Goal: Task Accomplishment & Management: Complete application form

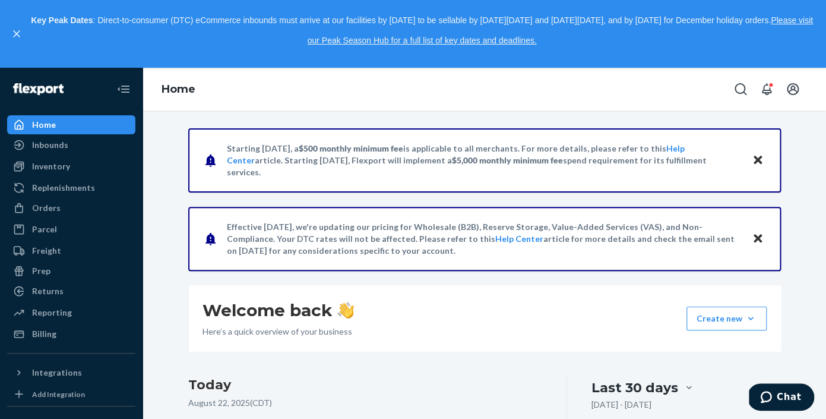
click at [68, 101] on div at bounding box center [71, 89] width 128 height 43
click at [56, 172] on div "Inventory" at bounding box center [51, 166] width 38 height 12
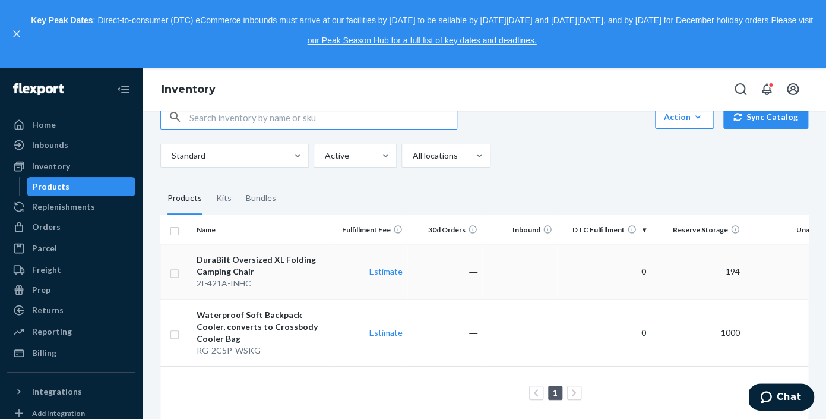
click at [257, 269] on div "DuraBilt Oversized XL Folding Camping Chair" at bounding box center [262, 266] width 131 height 24
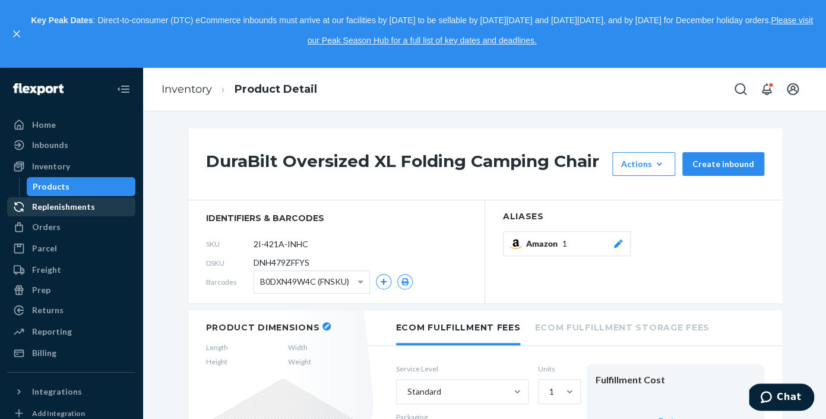
click at [72, 209] on div "Replenishments" at bounding box center [63, 207] width 63 height 12
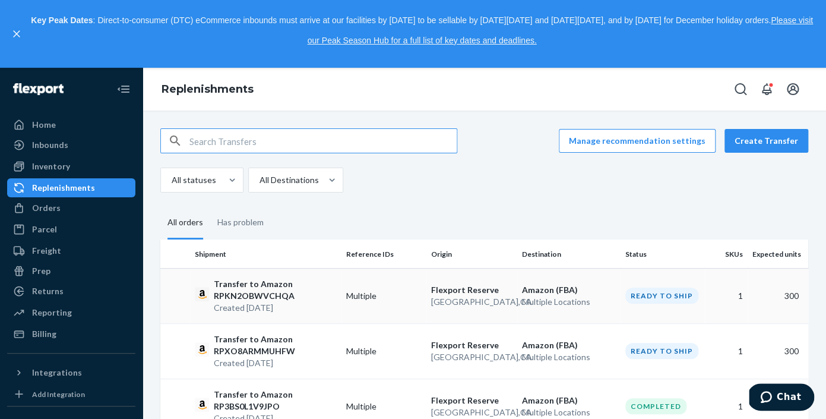
click at [239, 299] on p "Transfer to Amazon RPKN2OBWVCHQA" at bounding box center [275, 290] width 123 height 24
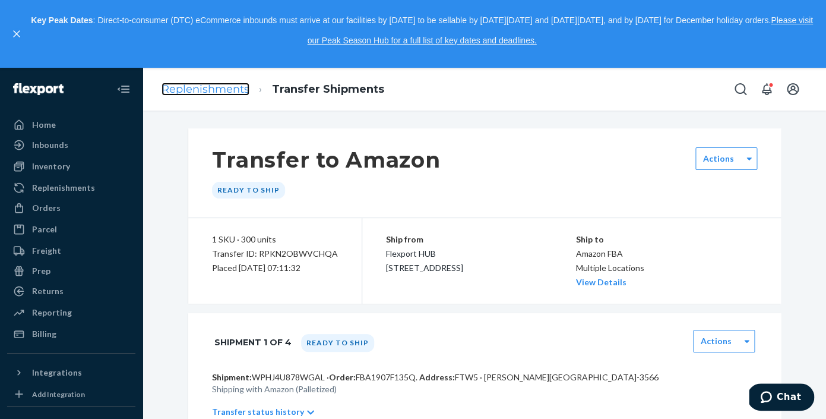
click at [204, 91] on link "Replenishments" at bounding box center [206, 89] width 88 height 13
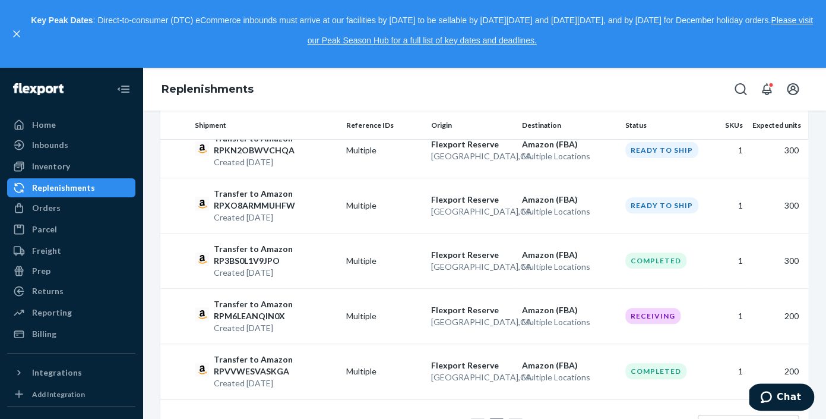
scroll to position [190, 0]
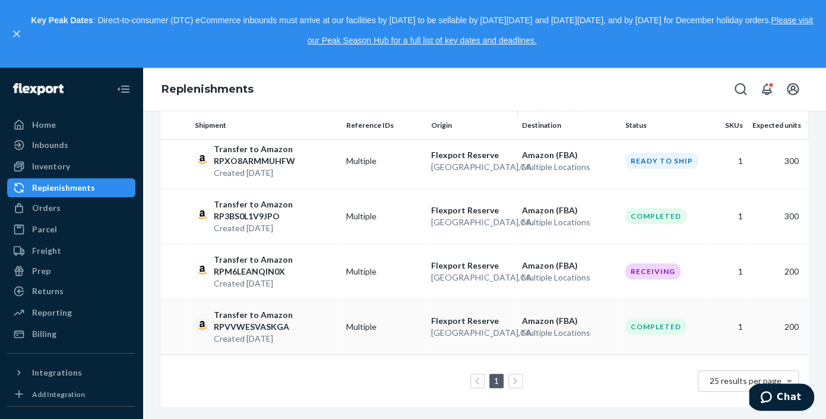
click at [261, 328] on p "Transfer to Amazon RPVVWESVASKGA" at bounding box center [275, 321] width 123 height 24
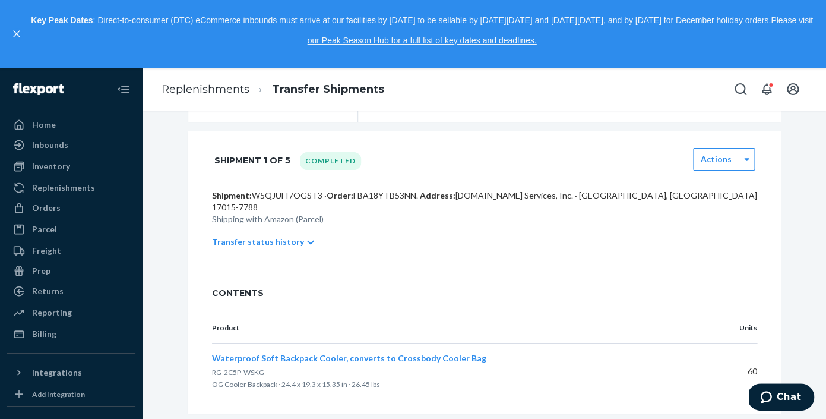
scroll to position [270, 0]
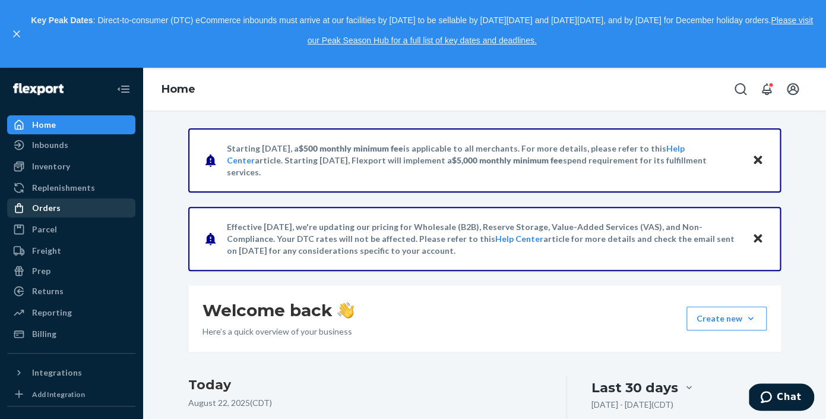
click at [47, 207] on div "Orders" at bounding box center [46, 208] width 29 height 12
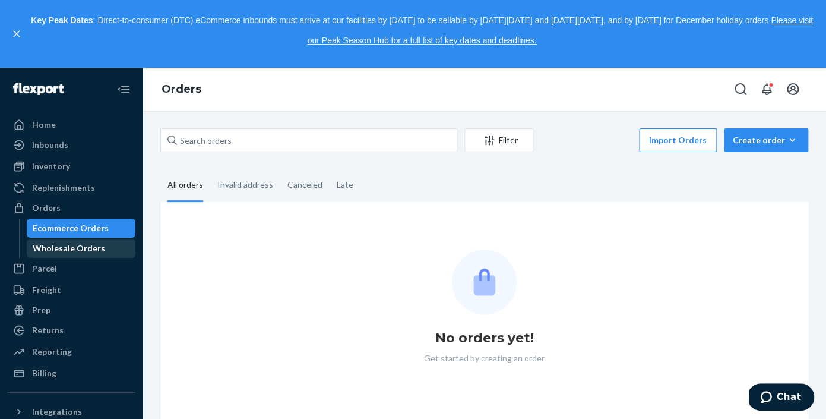
click at [52, 249] on div "Wholesale Orders" at bounding box center [69, 248] width 72 height 12
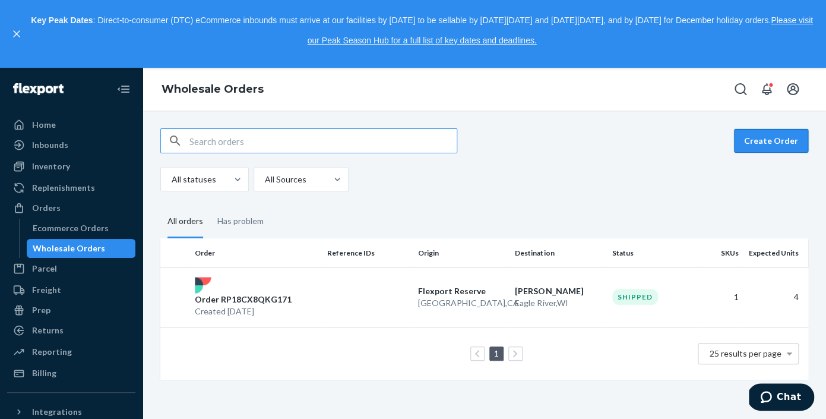
click at [772, 147] on button "Create Order" at bounding box center [771, 141] width 74 height 24
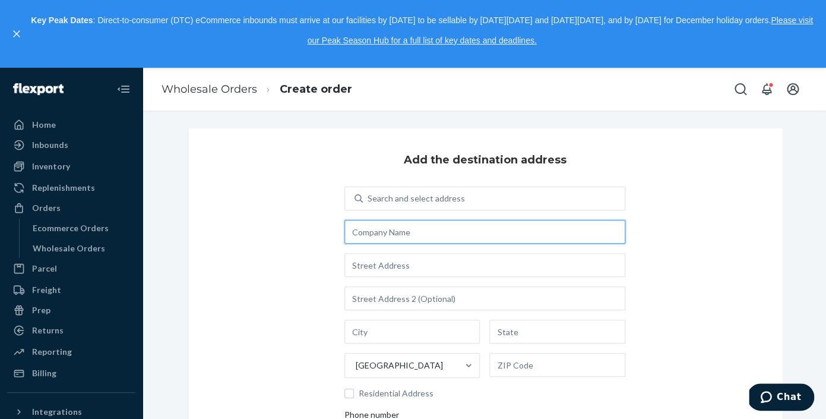
click at [426, 238] on input "text" at bounding box center [485, 232] width 281 height 24
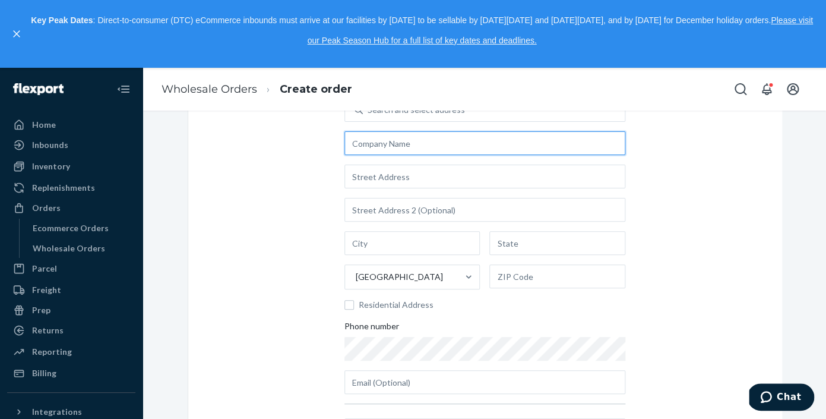
scroll to position [89, 0]
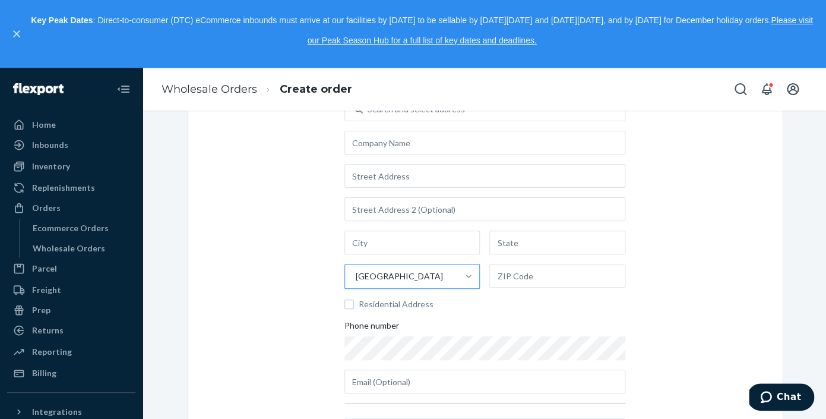
click at [461, 282] on div at bounding box center [468, 276] width 21 height 24
click at [356, 282] on input "[GEOGRAPHIC_DATA]" at bounding box center [355, 276] width 1 height 12
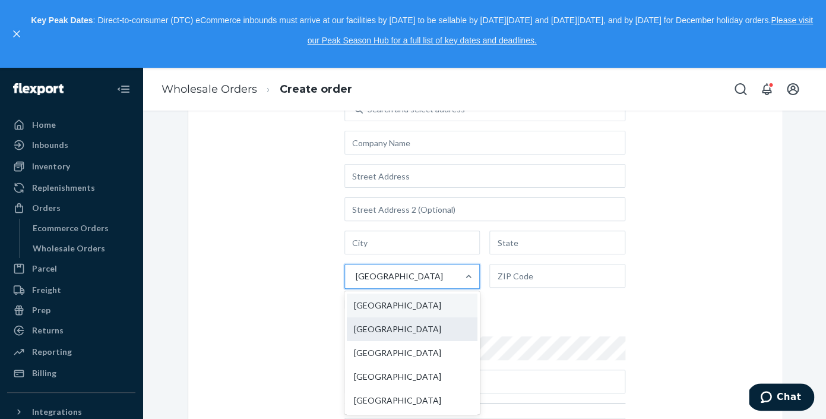
click at [448, 324] on div "[GEOGRAPHIC_DATA]" at bounding box center [412, 329] width 131 height 24
click at [356, 282] on input "option China focused, 2 of 249. 249 results available. Use Up and Down to choos…" at bounding box center [355, 276] width 1 height 12
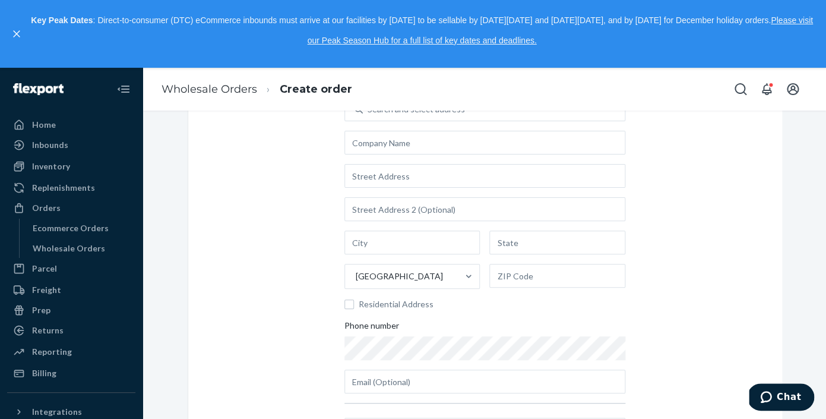
click at [489, 315] on div "Search and select address China Residential Address Phone number" at bounding box center [485, 245] width 281 height 296
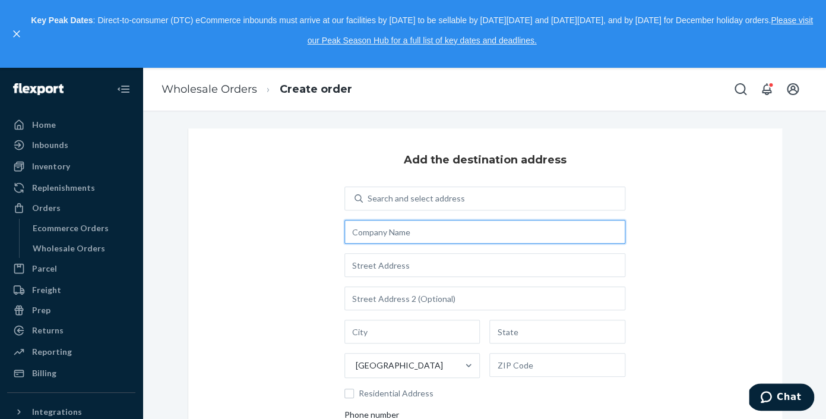
click at [462, 227] on input "text" at bounding box center [485, 232] width 281 height 24
type input "Areffa Outdoors"
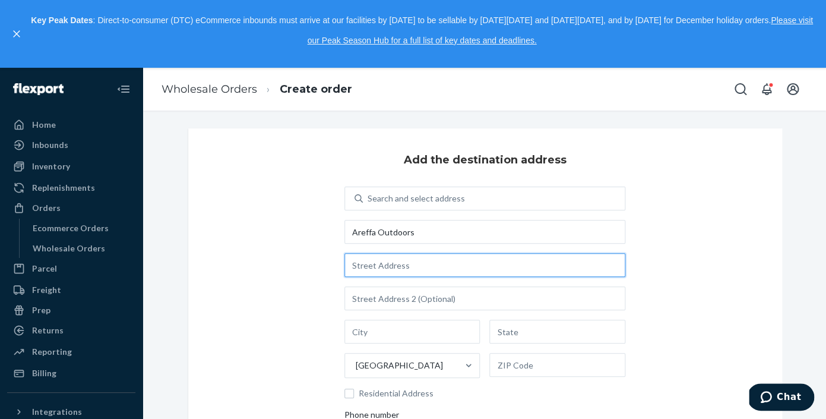
click at [400, 276] on input "text" at bounding box center [485, 265] width 281 height 24
drag, startPoint x: 432, startPoint y: 262, endPoint x: 323, endPoint y: 262, distance: 109.3
click at [345, 262] on input "[STREET_ADDRESS]," at bounding box center [485, 265] width 281 height 24
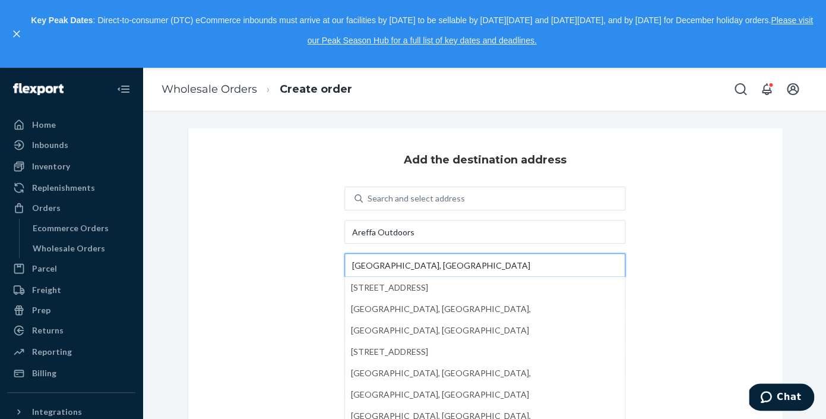
type input "[GEOGRAPHIC_DATA], [GEOGRAPHIC_DATA]"
click at [678, 263] on div "Add the destination address Search and select address [GEOGRAPHIC_DATA] [GEOGRA…" at bounding box center [485, 364] width 594 height 472
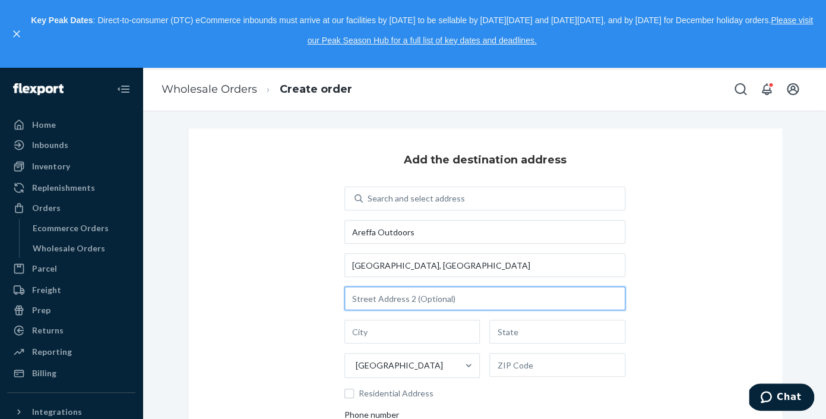
click at [372, 300] on input "text" at bounding box center [485, 298] width 281 height 24
type input "M"
type input "[GEOGRAPHIC_DATA]"
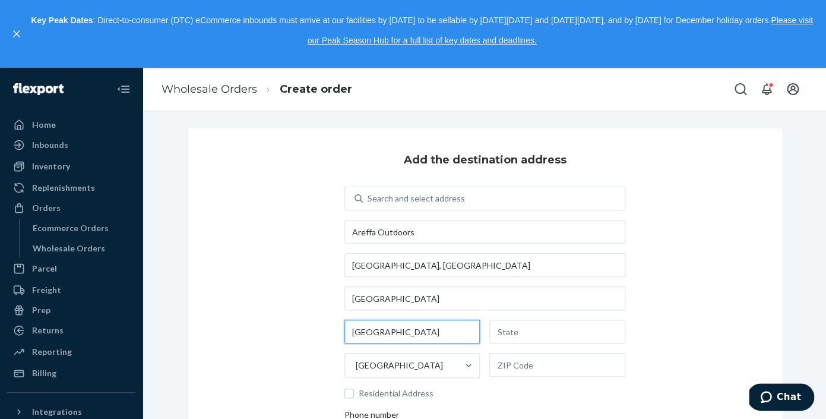
type input "[GEOGRAPHIC_DATA]"
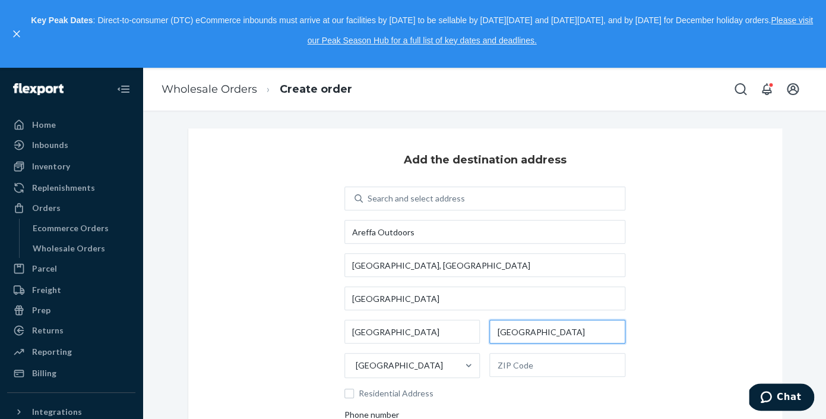
type input "[GEOGRAPHIC_DATA]"
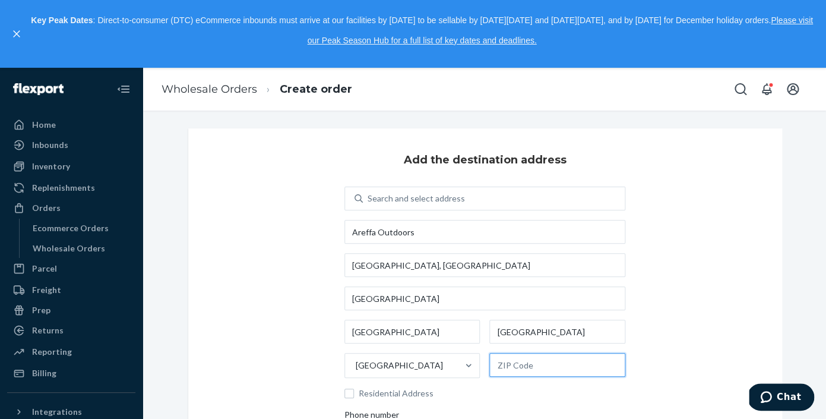
click at [520, 362] on input "text" at bounding box center [557, 365] width 136 height 24
type input "528200"
click at [702, 306] on div "Add the destination address Search and select address Areffa Outdoors [STREET_A…" at bounding box center [485, 342] width 594 height 429
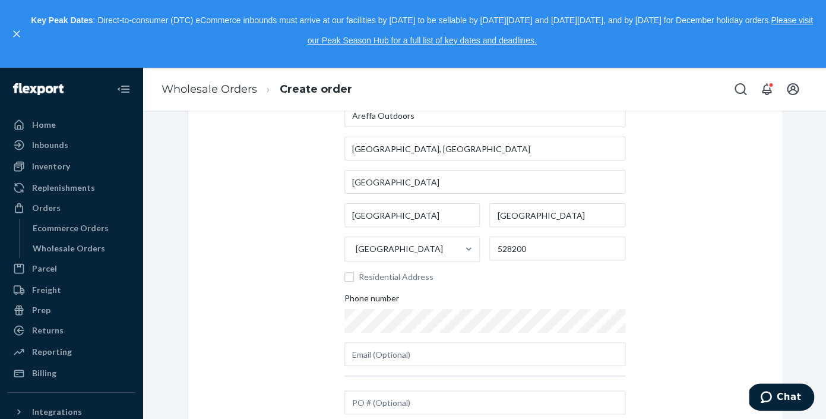
scroll to position [181, 0]
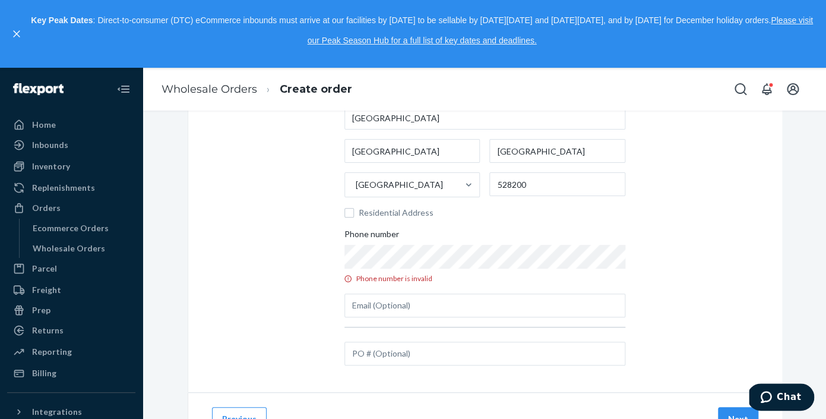
click at [434, 287] on div "Search and select address Areffa Outdoors [STREET_ADDRESS] Residential Address …" at bounding box center [485, 161] width 281 height 311
click at [457, 271] on label "Phone number Phone number is invalid" at bounding box center [485, 255] width 281 height 55
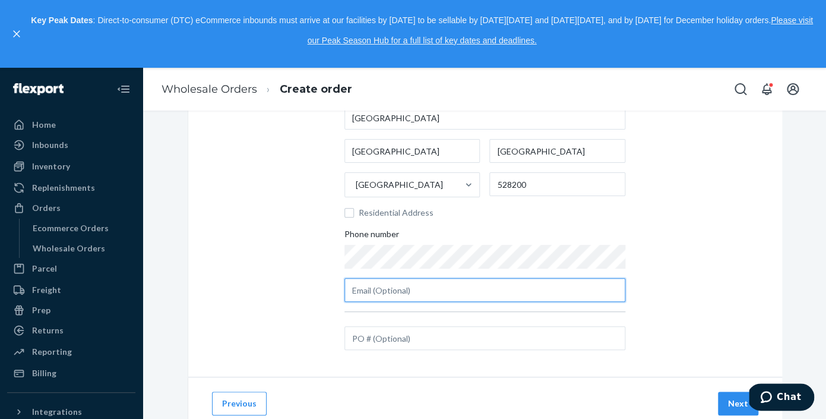
click at [399, 289] on input "text" at bounding box center [485, 290] width 281 height 24
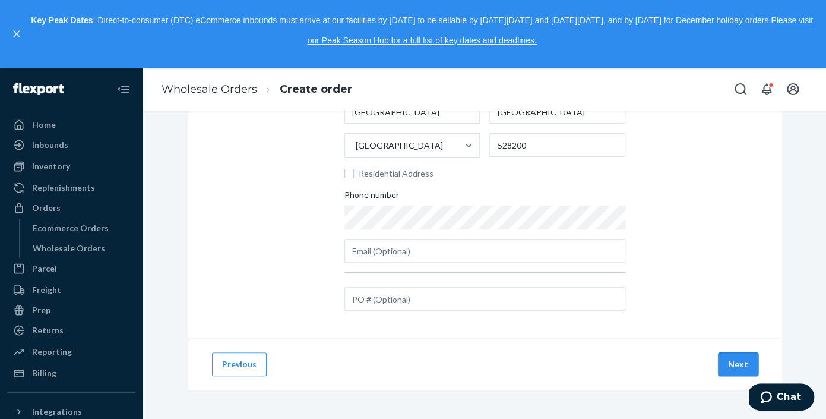
click at [740, 360] on button "Next" at bounding box center [738, 364] width 40 height 24
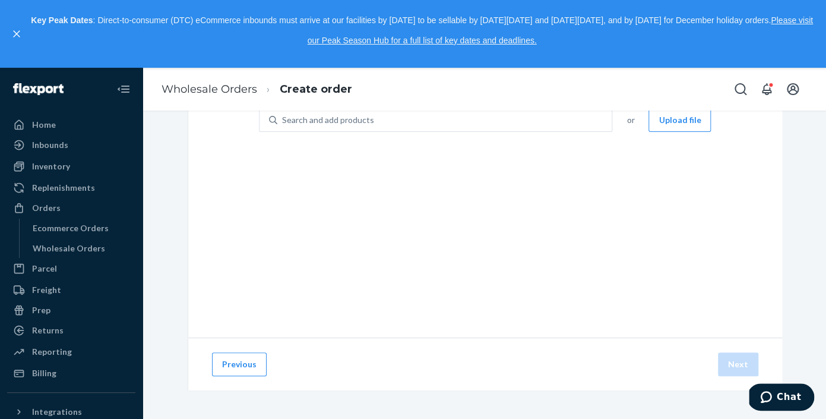
scroll to position [0, 0]
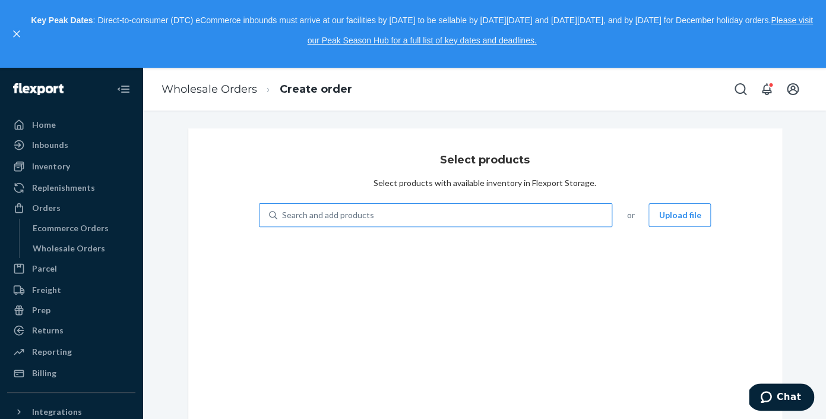
click at [560, 213] on div "Search and add products" at bounding box center [444, 214] width 335 height 21
click at [283, 213] on input "Search and add products" at bounding box center [282, 215] width 1 height 12
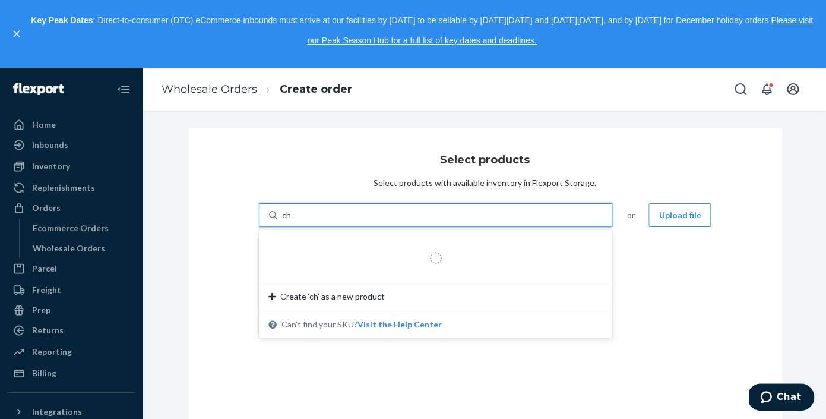
type input "cha"
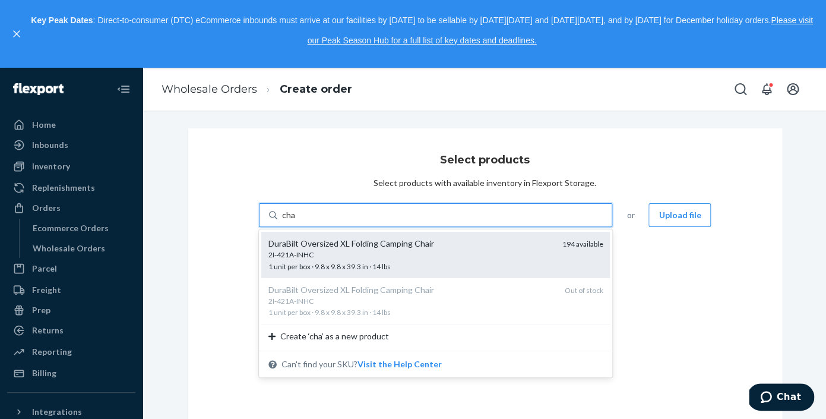
click at [515, 243] on div "DuraBilt Oversized XL Folding Camping Chair" at bounding box center [410, 244] width 285 height 12
click at [296, 221] on input "cha" at bounding box center [289, 215] width 14 height 12
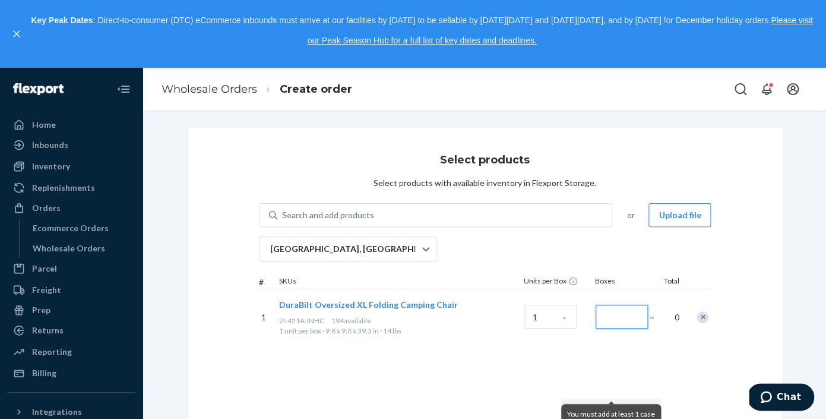
click at [624, 314] on input "Number of boxes" at bounding box center [622, 317] width 52 height 24
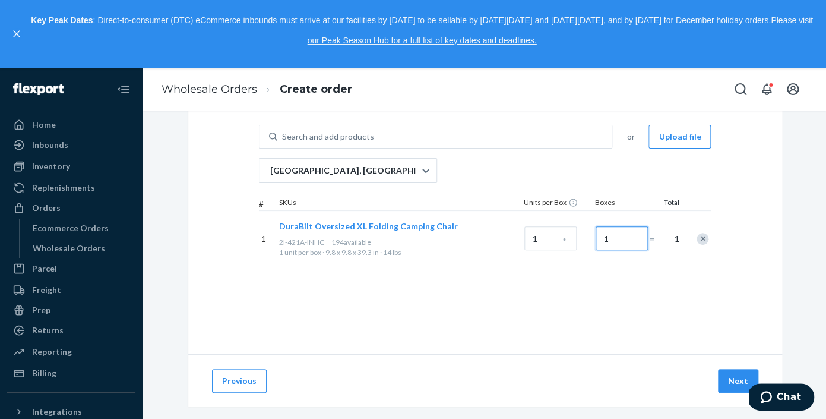
scroll to position [95, 0]
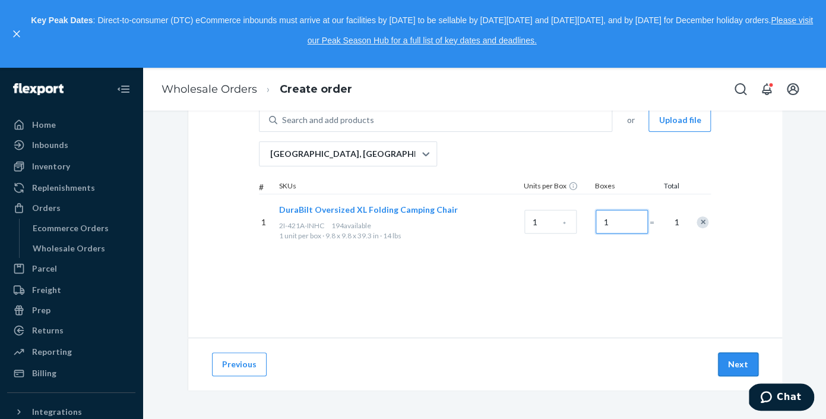
type input "1"
click at [737, 367] on button "Next" at bounding box center [738, 364] width 40 height 24
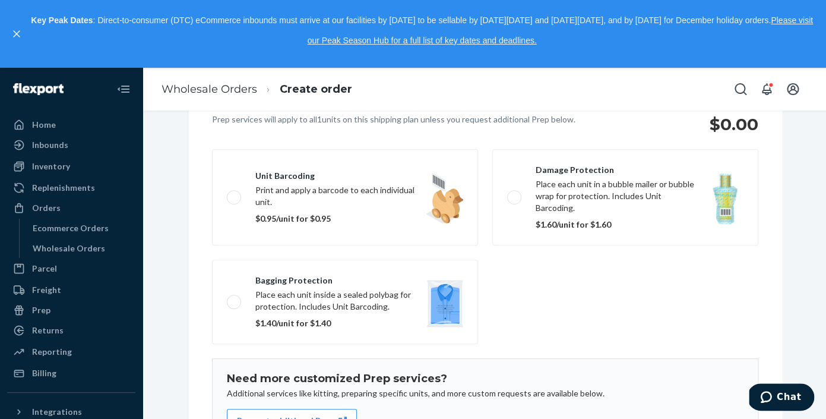
scroll to position [254, 0]
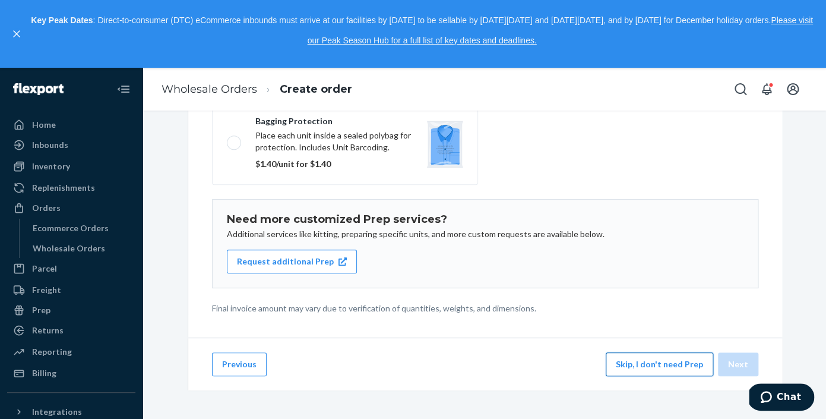
click at [649, 358] on button "Skip, I don't need Prep" at bounding box center [660, 364] width 108 height 24
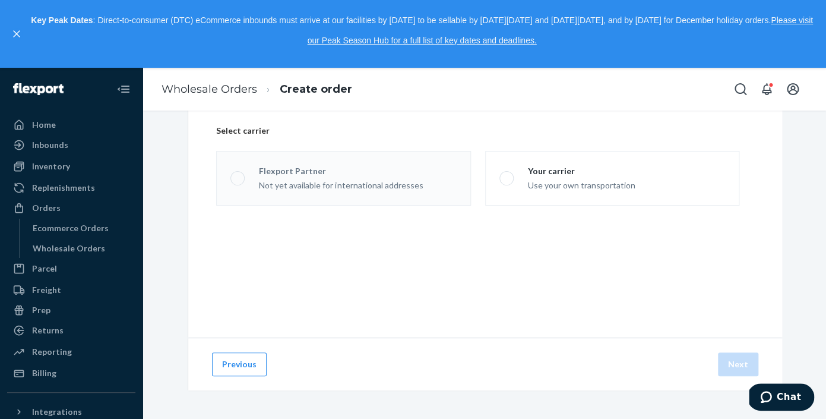
click at [365, 177] on div "Not yet available for international addresses" at bounding box center [341, 184] width 164 height 14
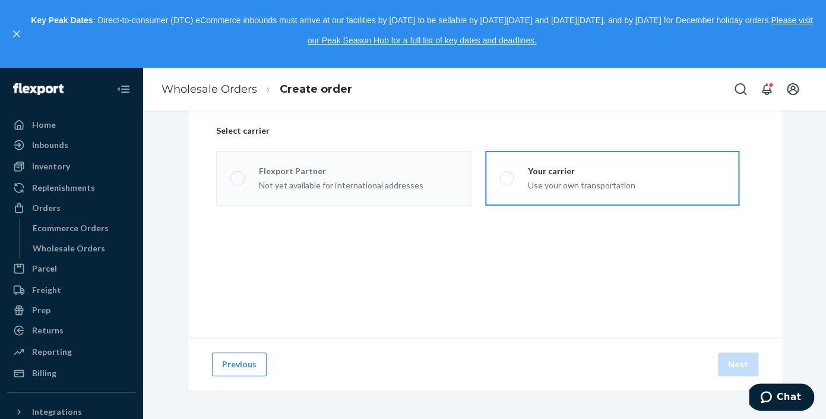
click at [526, 169] on div "Your carrier Use your own transportation" at bounding box center [575, 178] width 122 height 26
click at [507, 175] on input "Your carrier Use your own transportation" at bounding box center [504, 179] width 8 height 8
radio input "true"
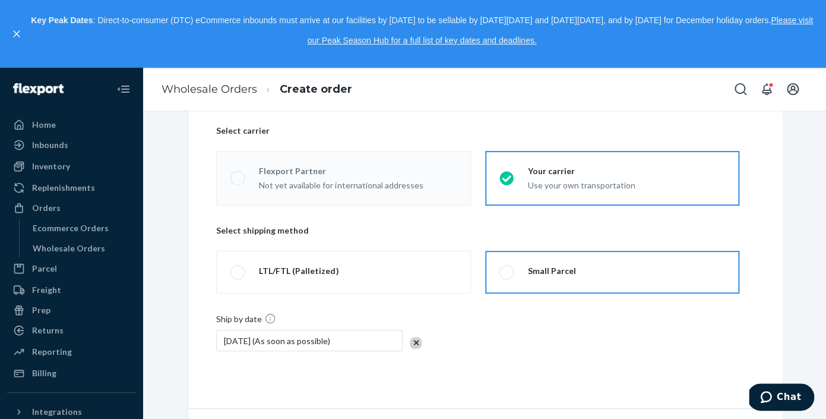
click at [505, 266] on span at bounding box center [507, 272] width 14 height 14
click at [505, 268] on input "Small Parcel" at bounding box center [504, 272] width 8 height 8
radio input "true"
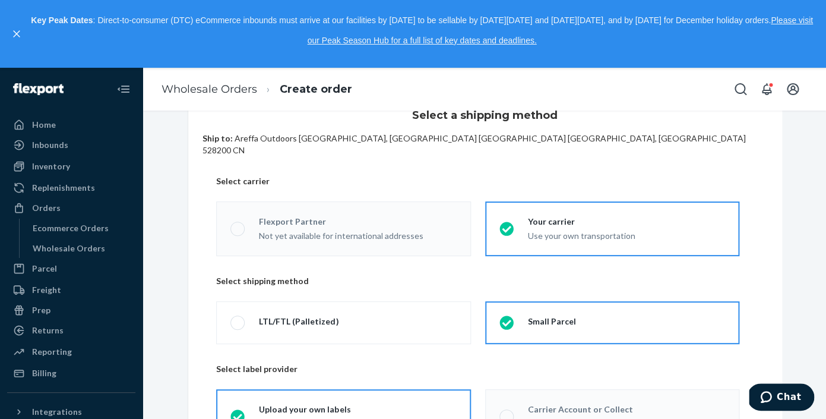
scroll to position [0, 0]
